Goal: Check status: Check status

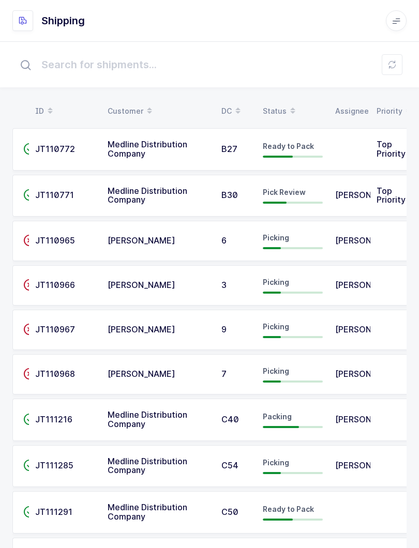
click at [274, 103] on div "Status" at bounding box center [293, 111] width 60 height 18
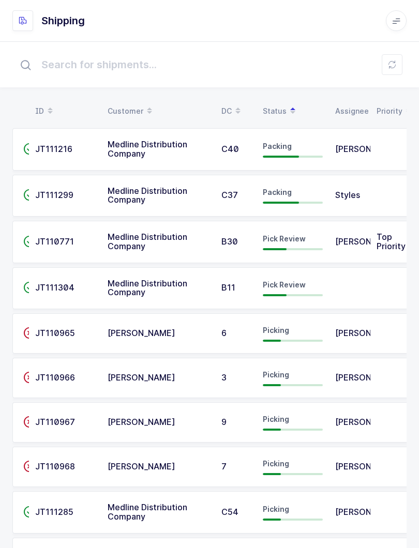
click at [304, 285] on span "Pick Review" at bounding box center [284, 284] width 43 height 9
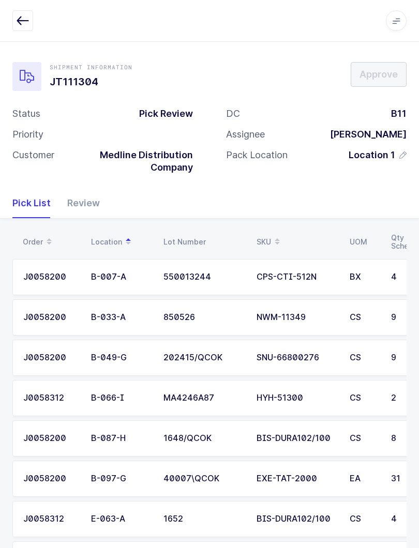
click at [77, 203] on div "Review" at bounding box center [79, 203] width 41 height 30
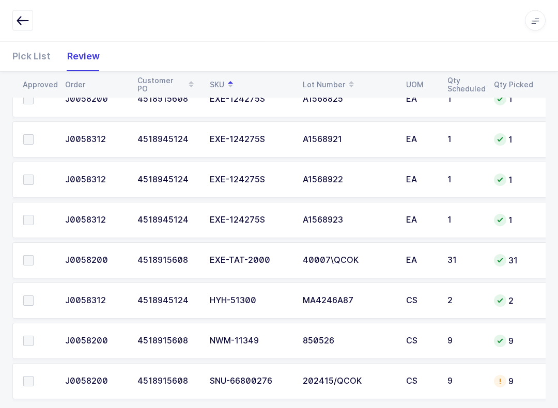
scroll to position [785, 0]
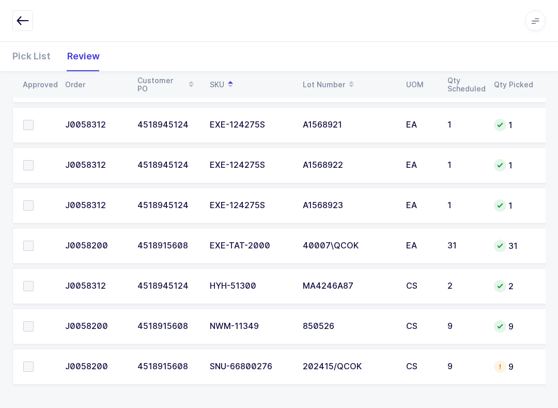
click at [28, 369] on span at bounding box center [28, 367] width 10 height 10
click at [34, 362] on input "checkbox" at bounding box center [34, 362] width 0 height 0
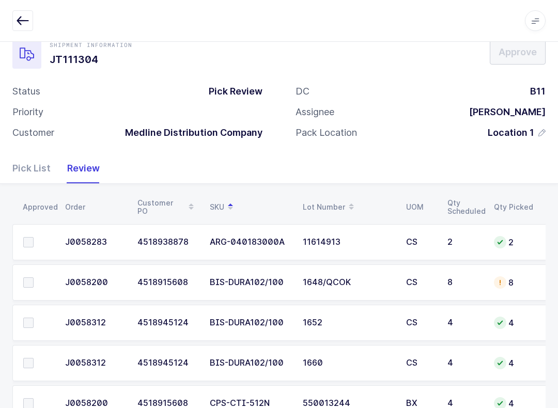
scroll to position [0, 0]
click at [28, 324] on span at bounding box center [28, 323] width 10 height 10
click at [34, 318] on input "checkbox" at bounding box center [34, 318] width 0 height 0
click at [27, 359] on span at bounding box center [28, 363] width 10 height 10
click at [34, 358] on input "checkbox" at bounding box center [34, 358] width 0 height 0
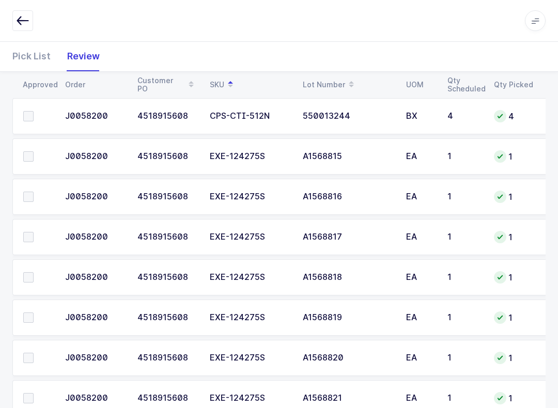
scroll to position [316, 0]
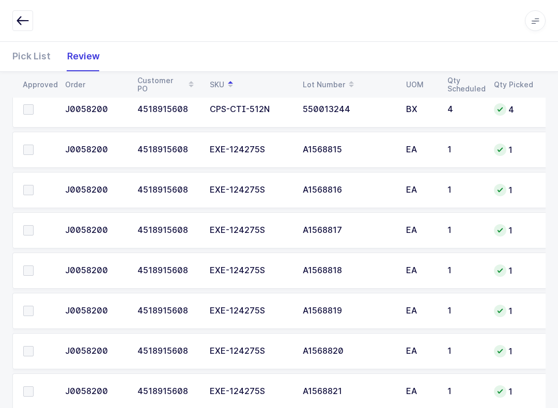
click at [28, 149] on span at bounding box center [28, 150] width 10 height 10
click at [34, 145] on input "checkbox" at bounding box center [34, 145] width 0 height 0
click at [27, 187] on span at bounding box center [28, 190] width 10 height 10
click at [34, 185] on input "checkbox" at bounding box center [34, 185] width 0 height 0
click at [33, 234] on span at bounding box center [28, 230] width 10 height 10
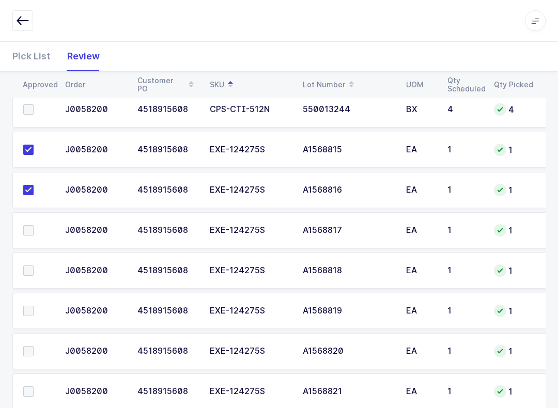
click at [34, 225] on input "checkbox" at bounding box center [34, 225] width 0 height 0
click at [32, 266] on span at bounding box center [28, 271] width 10 height 10
click at [34, 266] on input "checkbox" at bounding box center [34, 266] width 0 height 0
click at [33, 311] on span at bounding box center [28, 311] width 10 height 10
click at [34, 306] on input "checkbox" at bounding box center [34, 306] width 0 height 0
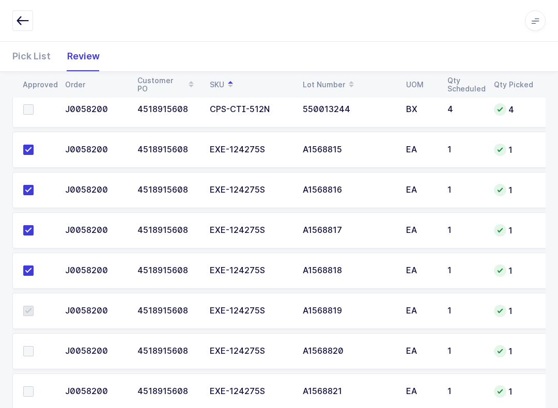
click at [31, 350] on span at bounding box center [28, 351] width 10 height 10
click at [34, 346] on input "checkbox" at bounding box center [34, 346] width 0 height 0
click at [33, 388] on span at bounding box center [28, 392] width 10 height 10
click at [34, 387] on input "checkbox" at bounding box center [34, 387] width 0 height 0
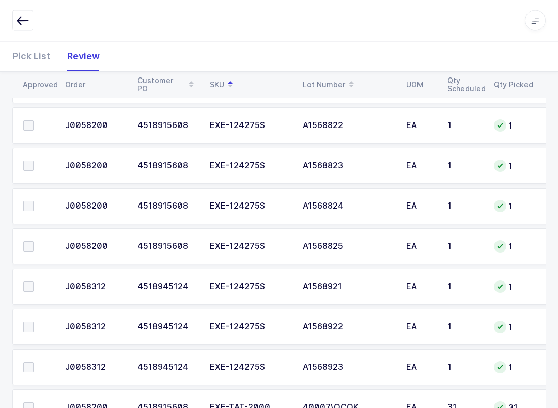
click at [30, 123] on span at bounding box center [28, 126] width 10 height 10
click at [34, 121] on input "checkbox" at bounding box center [34, 121] width 0 height 0
click at [30, 157] on td at bounding box center [35, 166] width 47 height 36
click at [32, 203] on span at bounding box center [28, 206] width 10 height 10
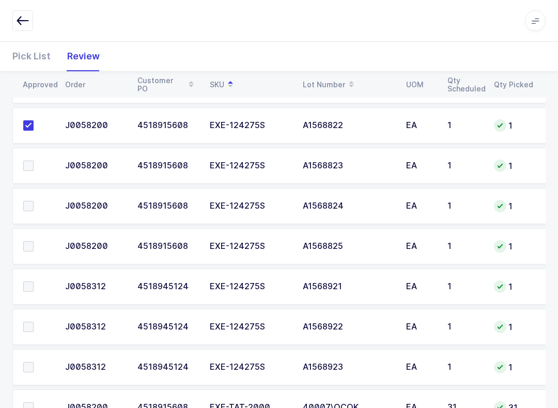
click at [34, 201] on input "checkbox" at bounding box center [34, 201] width 0 height 0
click at [32, 237] on td at bounding box center [35, 246] width 47 height 36
click at [33, 282] on span at bounding box center [28, 287] width 10 height 10
click at [34, 282] on input "checkbox" at bounding box center [34, 282] width 0 height 0
click at [36, 325] on label at bounding box center [37, 327] width 29 height 10
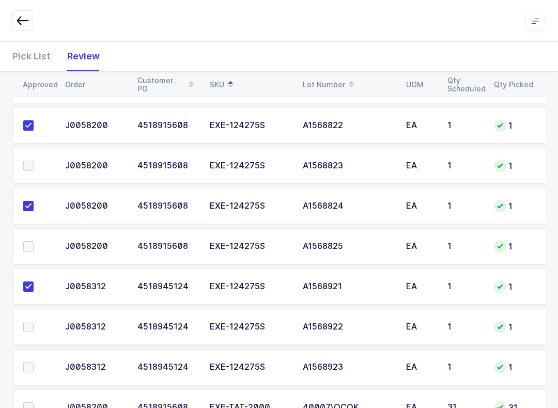
click at [34, 322] on input "checkbox" at bounding box center [34, 322] width 0 height 0
click at [37, 366] on label at bounding box center [37, 367] width 29 height 10
click at [34, 362] on input "checkbox" at bounding box center [34, 362] width 0 height 0
click at [27, 169] on span at bounding box center [28, 166] width 10 height 10
click at [34, 161] on input "checkbox" at bounding box center [34, 161] width 0 height 0
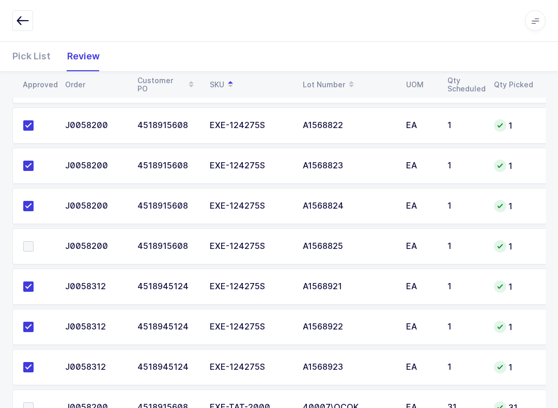
click at [26, 249] on span at bounding box center [28, 246] width 10 height 10
click at [34, 241] on input "checkbox" at bounding box center [34, 241] width 0 height 0
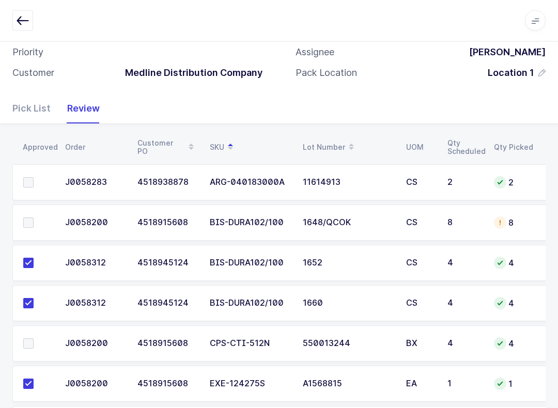
scroll to position [0, 0]
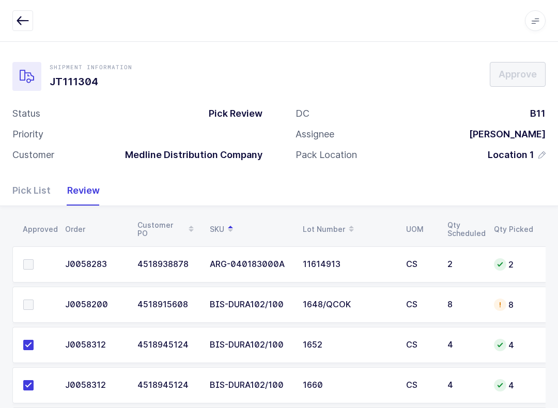
click at [28, 264] on span at bounding box center [28, 264] width 10 height 10
click at [34, 259] on input "checkbox" at bounding box center [34, 259] width 0 height 0
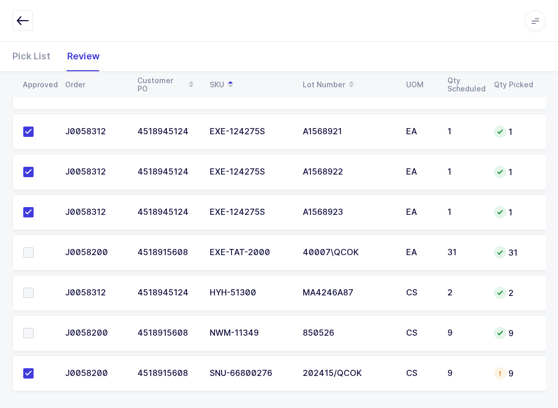
scroll to position [785, 0]
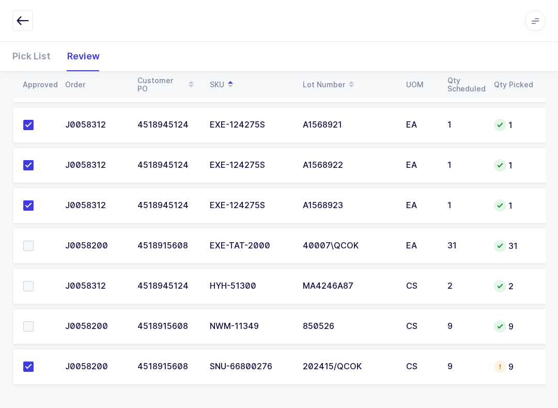
click at [27, 283] on span at bounding box center [28, 286] width 10 height 10
click at [34, 281] on input "checkbox" at bounding box center [34, 281] width 0 height 0
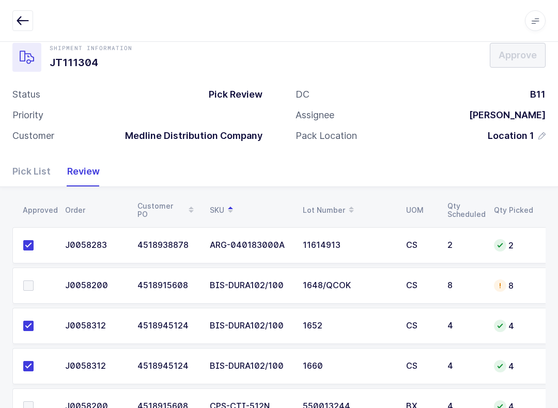
scroll to position [23, 0]
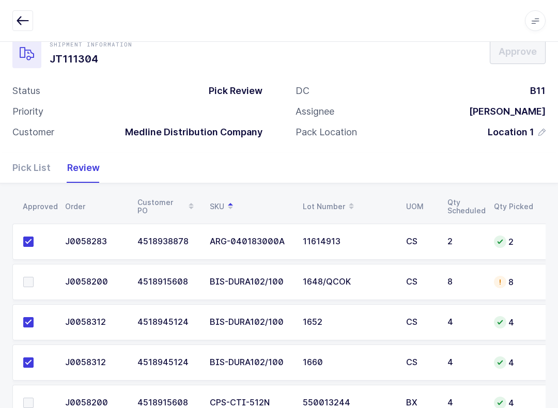
click at [31, 277] on span at bounding box center [28, 282] width 10 height 10
click at [34, 277] on input "checkbox" at bounding box center [34, 277] width 0 height 0
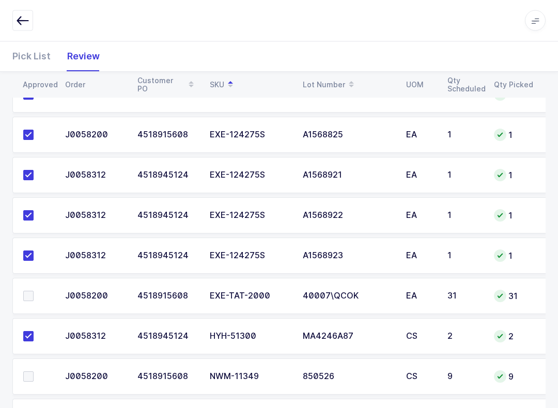
scroll to position [785, 0]
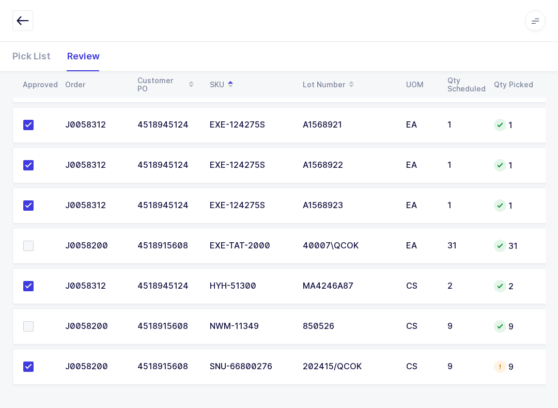
click at [34, 328] on label at bounding box center [37, 327] width 29 height 10
click at [34, 322] on input "checkbox" at bounding box center [34, 322] width 0 height 0
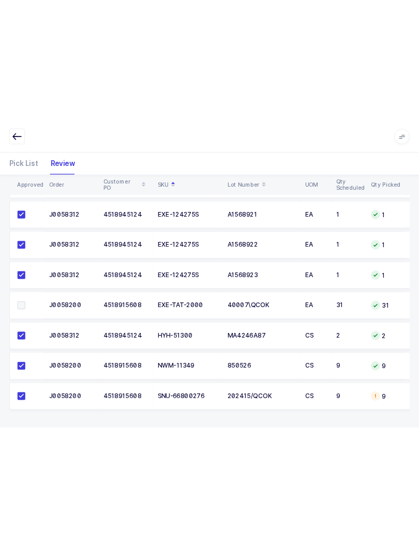
scroll to position [645, 0]
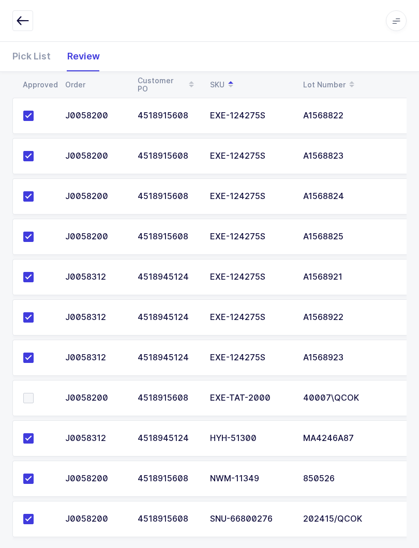
click at [27, 393] on span at bounding box center [28, 398] width 10 height 10
click at [34, 393] on input "checkbox" at bounding box center [34, 393] width 0 height 0
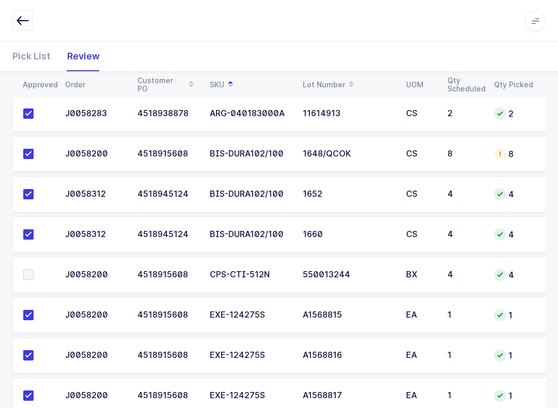
scroll to position [179, 0]
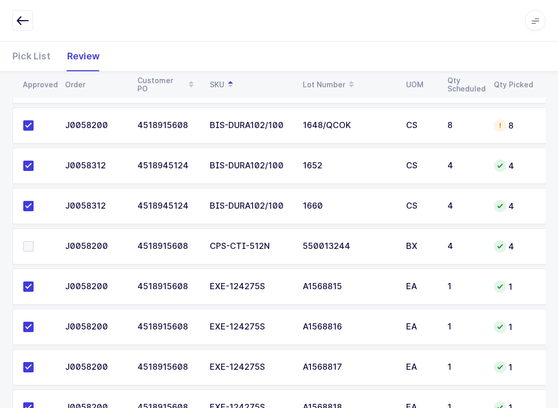
click at [38, 244] on label at bounding box center [37, 247] width 29 height 10
click at [34, 242] on input "checkbox" at bounding box center [34, 242] width 0 height 0
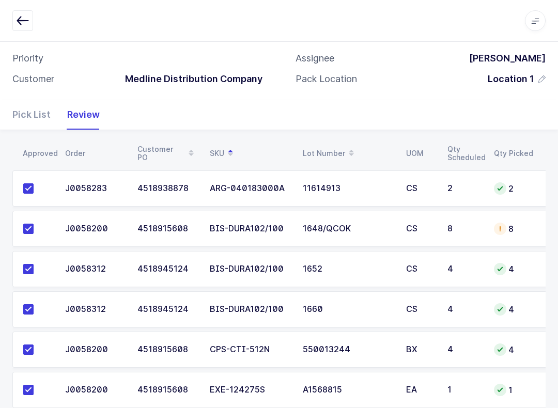
scroll to position [0, 0]
